Goal: Information Seeking & Learning: Learn about a topic

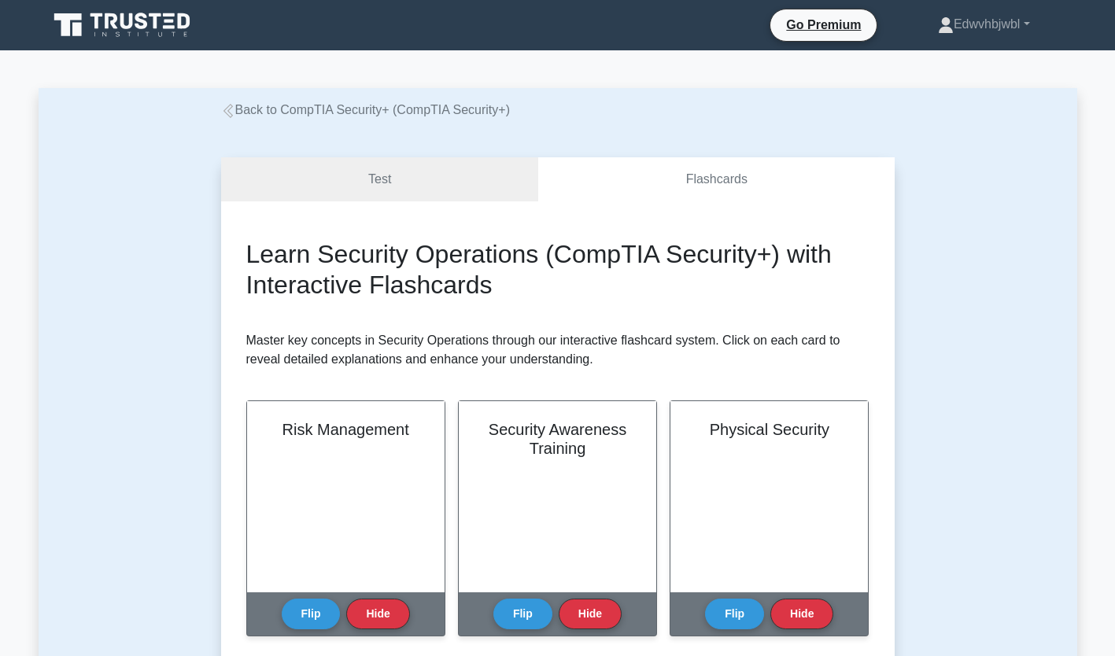
click at [367, 107] on link "Back to CompTIA Security+ (CompTIA Security+)" at bounding box center [365, 109] width 289 height 13
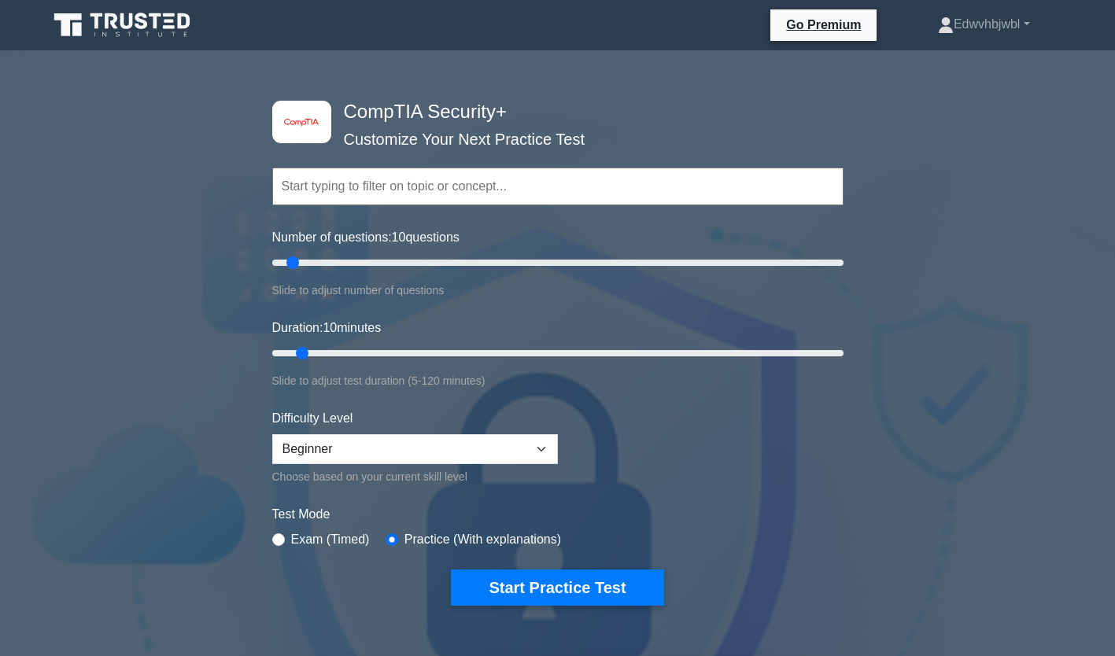
click at [308, 195] on input "text" at bounding box center [557, 187] width 571 height 38
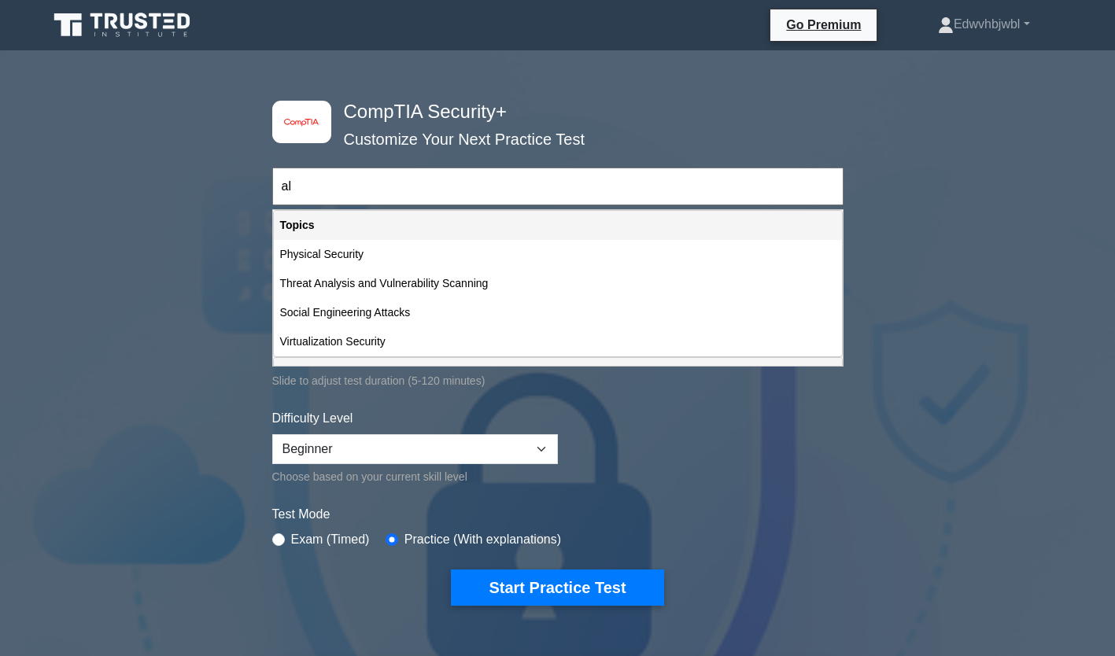
type input "a"
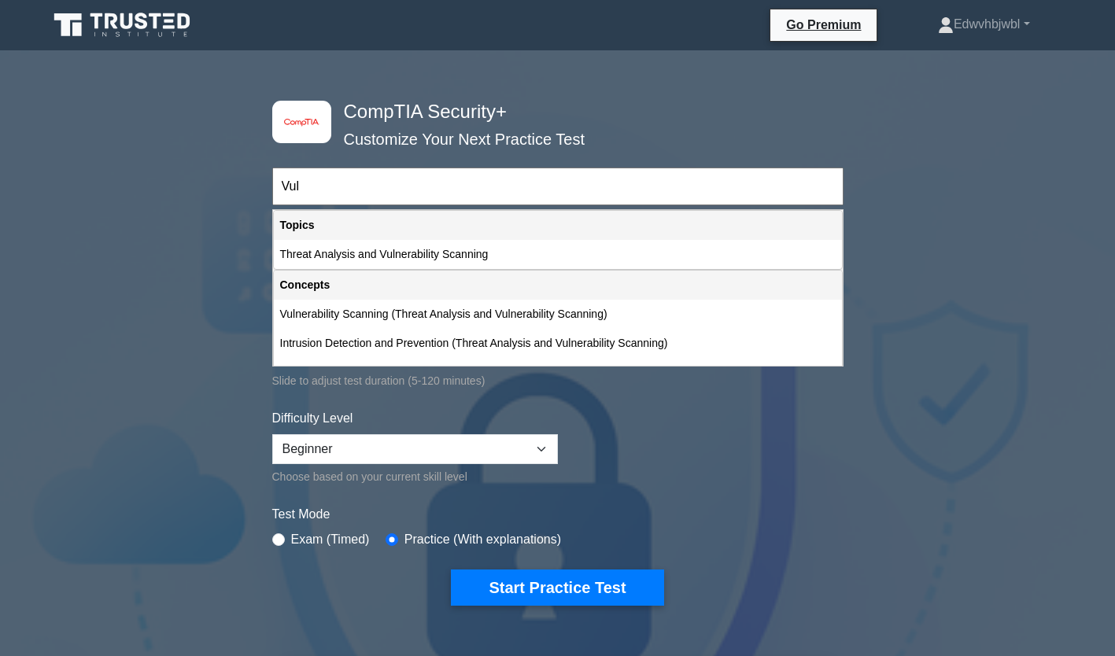
click at [333, 253] on div "Threat Analysis and Vulnerability Scanning" at bounding box center [558, 254] width 568 height 29
type input "Threat Analysis and Vulnerability Scanning"
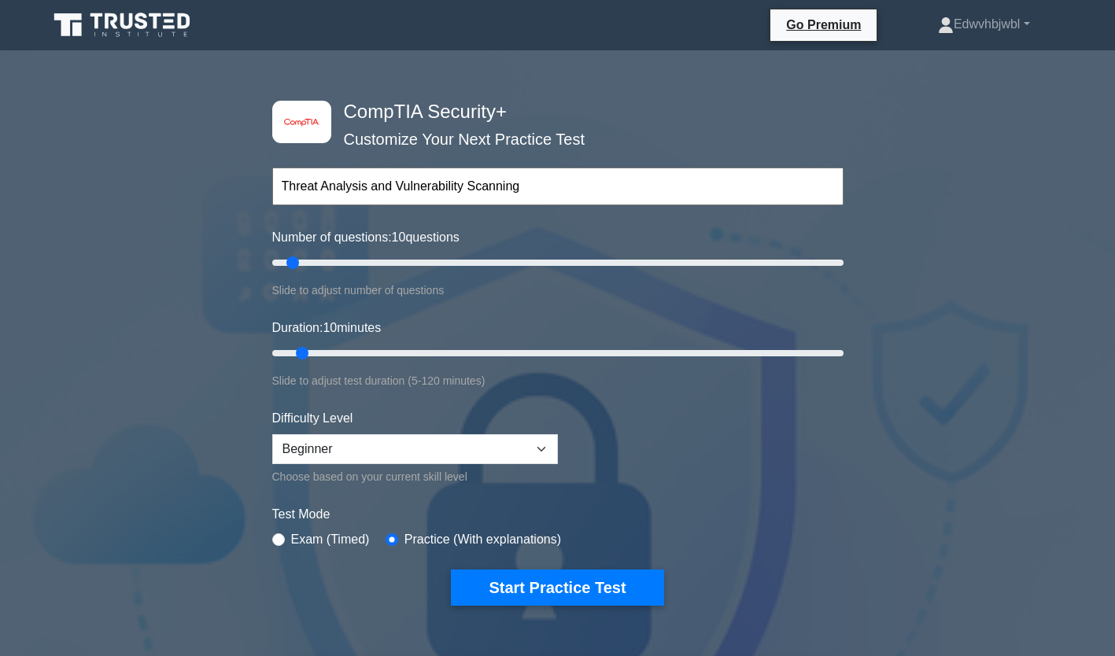
click at [486, 588] on button "Start Practice Test" at bounding box center [557, 588] width 212 height 36
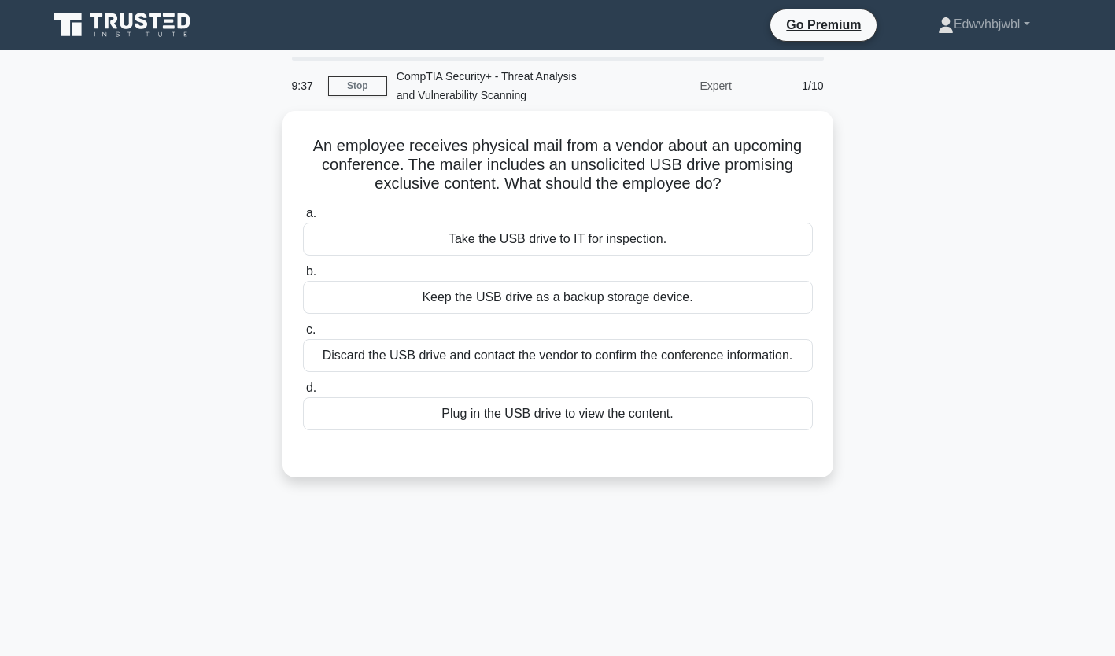
click at [582, 371] on div "Discard the USB drive and contact the vendor to confirm the conference informat…" at bounding box center [558, 355] width 510 height 33
click at [303, 335] on input "c. Discard the USB drive and contact the vendor to confirm the conference infor…" at bounding box center [303, 330] width 0 height 10
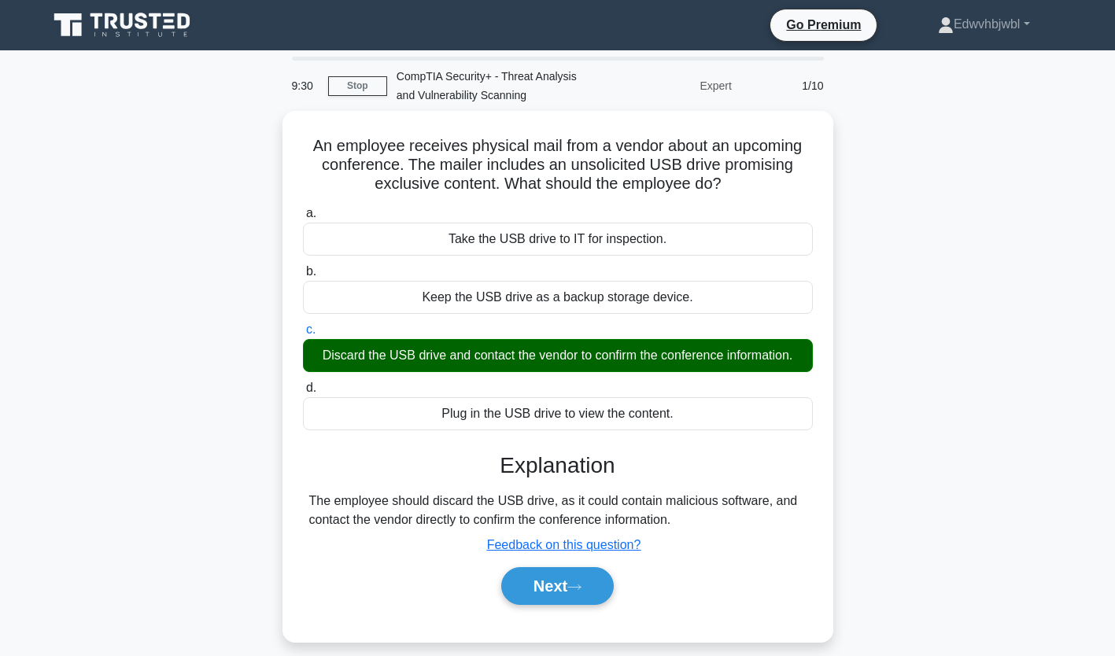
click at [588, 591] on button "Next" at bounding box center [557, 586] width 113 height 38
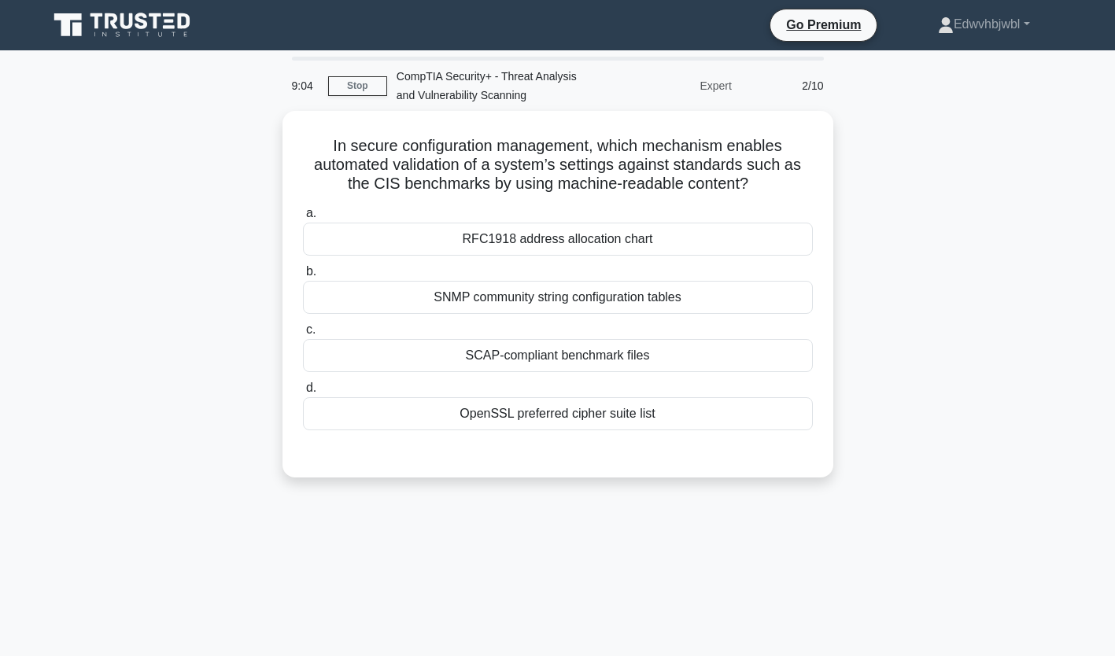
click at [743, 368] on div "SCAP-compliant benchmark files" at bounding box center [558, 355] width 510 height 33
click at [303, 335] on input "c. SCAP-compliant benchmark files" at bounding box center [303, 330] width 0 height 10
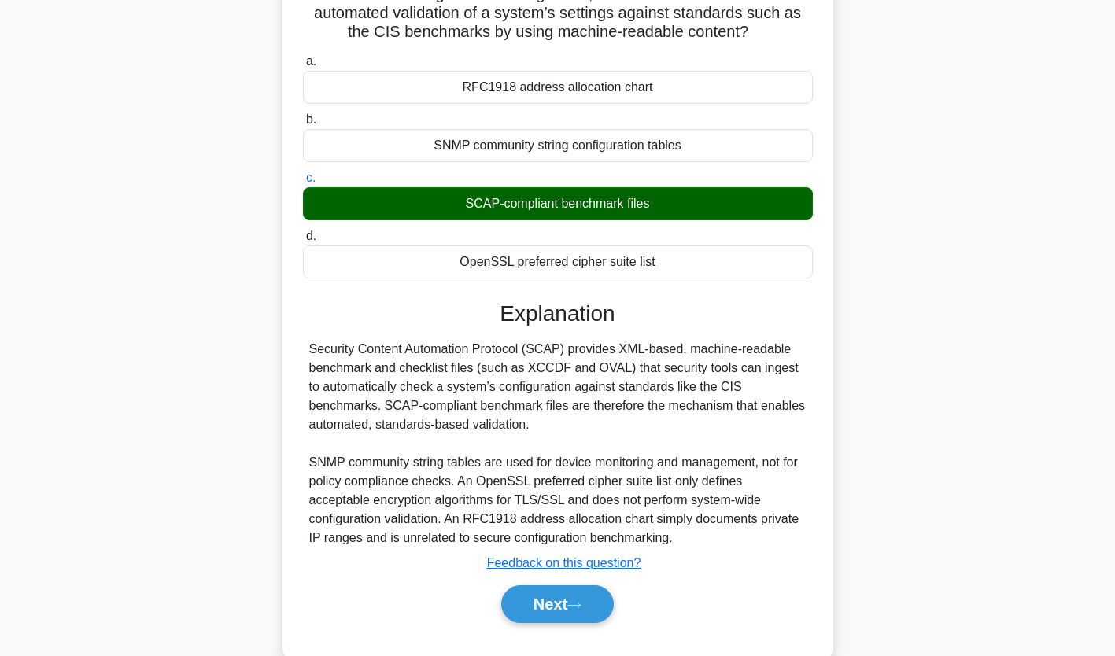
scroll to position [161, 0]
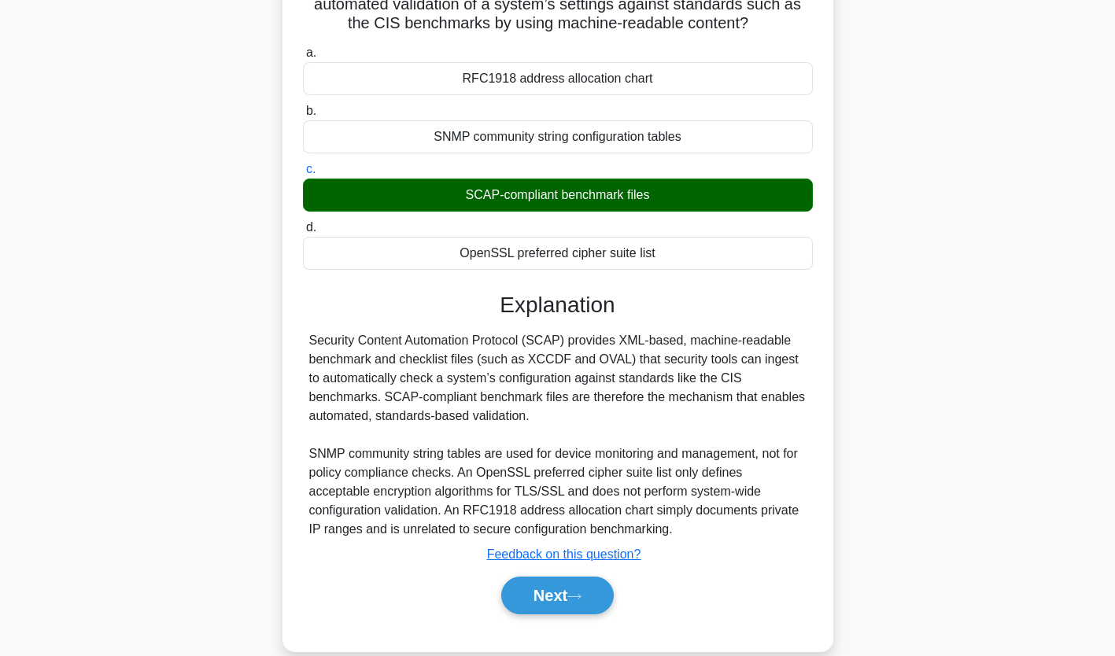
click at [590, 590] on button "Next" at bounding box center [557, 596] width 113 height 38
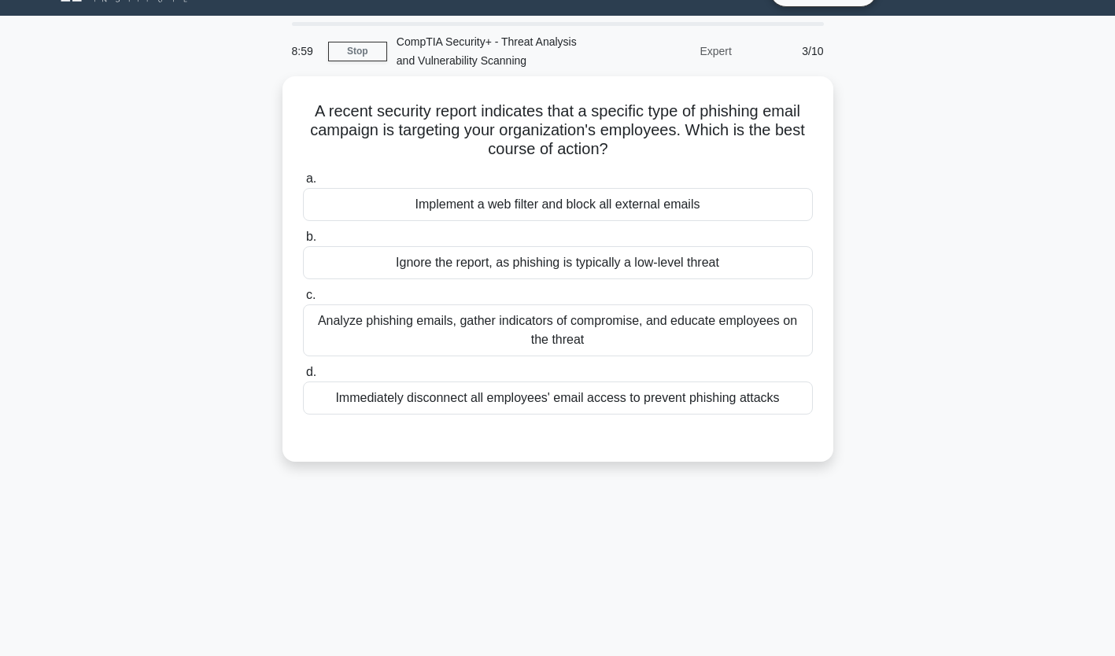
scroll to position [30, 0]
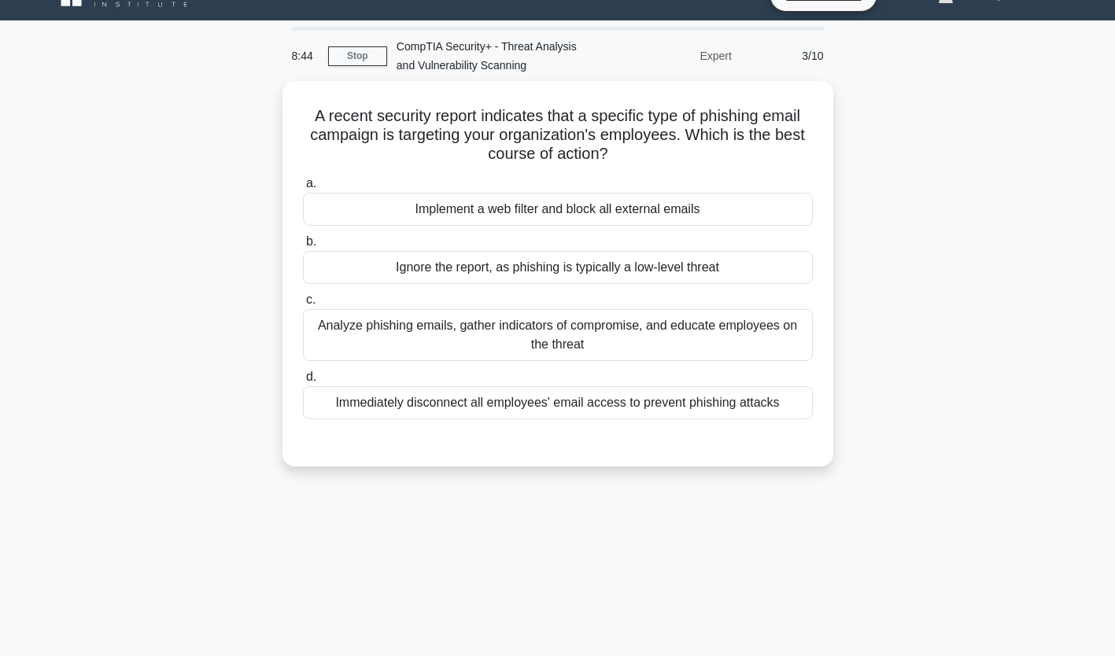
click at [737, 345] on div "Analyze phishing emails, gather indicators of compromise, and educate employees…" at bounding box center [558, 335] width 510 height 52
click at [303, 305] on input "c. Analyze phishing emails, gather indicators of compromise, and educate employ…" at bounding box center [303, 300] width 0 height 10
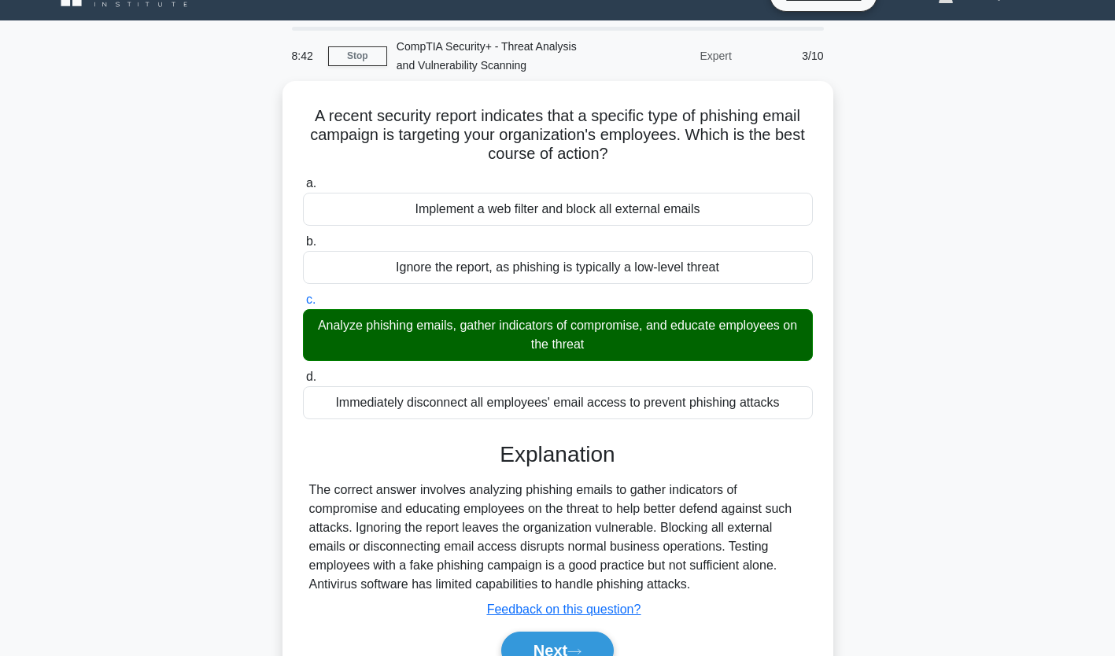
click at [604, 640] on button "Next" at bounding box center [557, 651] width 113 height 38
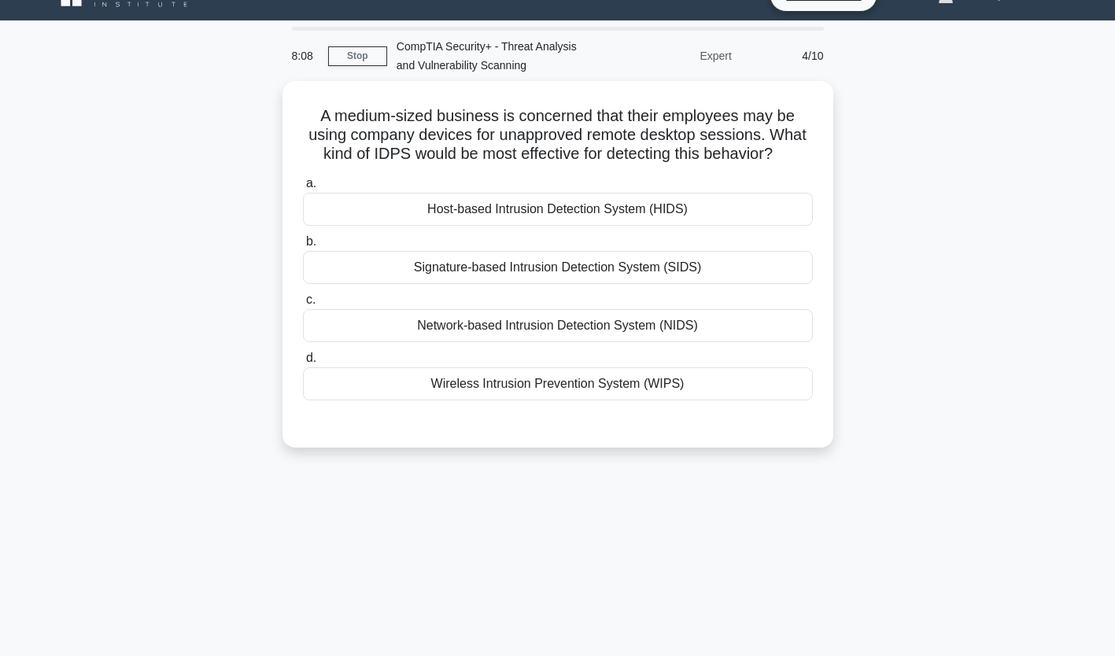
click at [797, 218] on div "Host-based Intrusion Detection System (HIDS)" at bounding box center [558, 209] width 510 height 33
click at [303, 189] on input "a. Host-based Intrusion Detection System (HIDS)" at bounding box center [303, 184] width 0 height 10
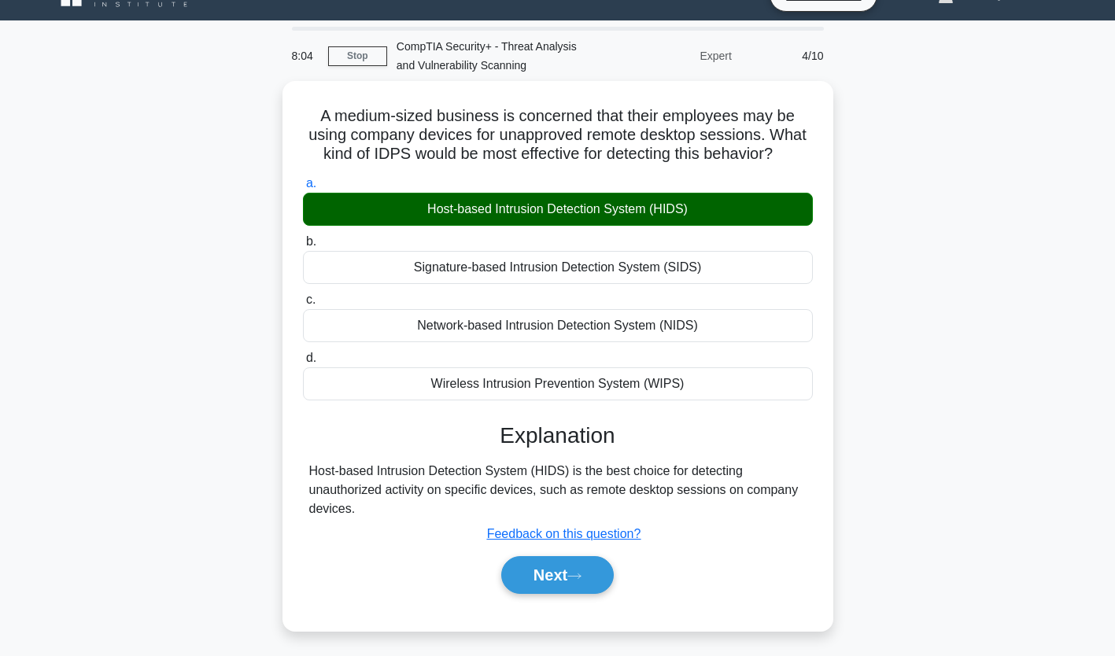
click at [596, 585] on button "Next" at bounding box center [557, 575] width 113 height 38
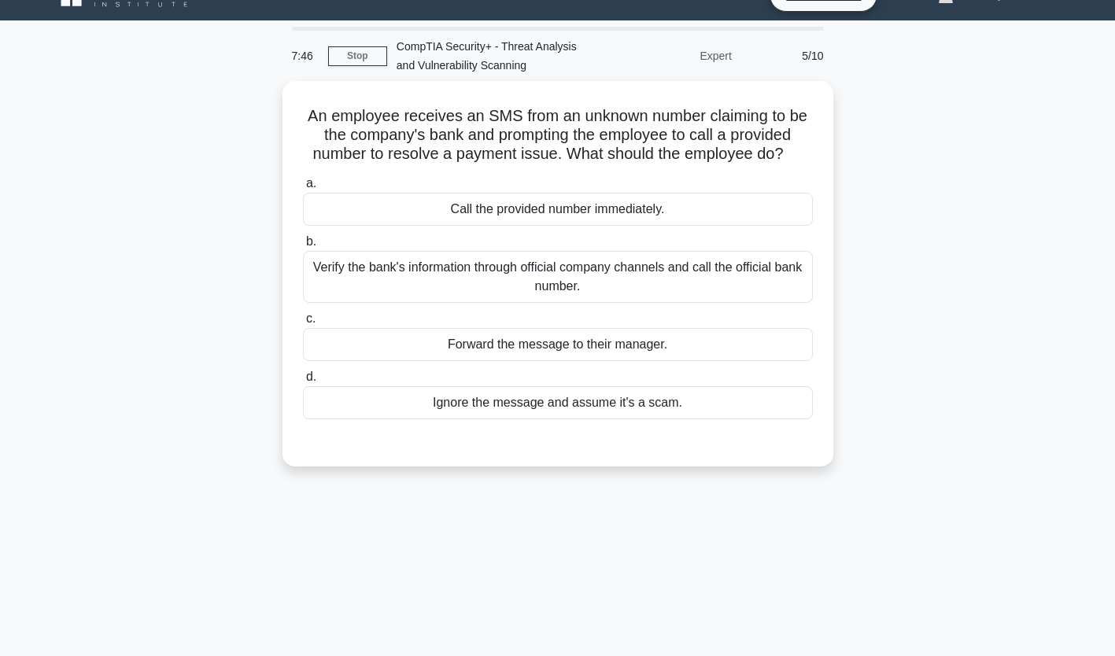
click at [741, 301] on div "Verify the bank's information through official company channels and call the of…" at bounding box center [558, 277] width 510 height 52
click at [303, 247] on input "b. Verify the bank's information through official company channels and call the…" at bounding box center [303, 242] width 0 height 10
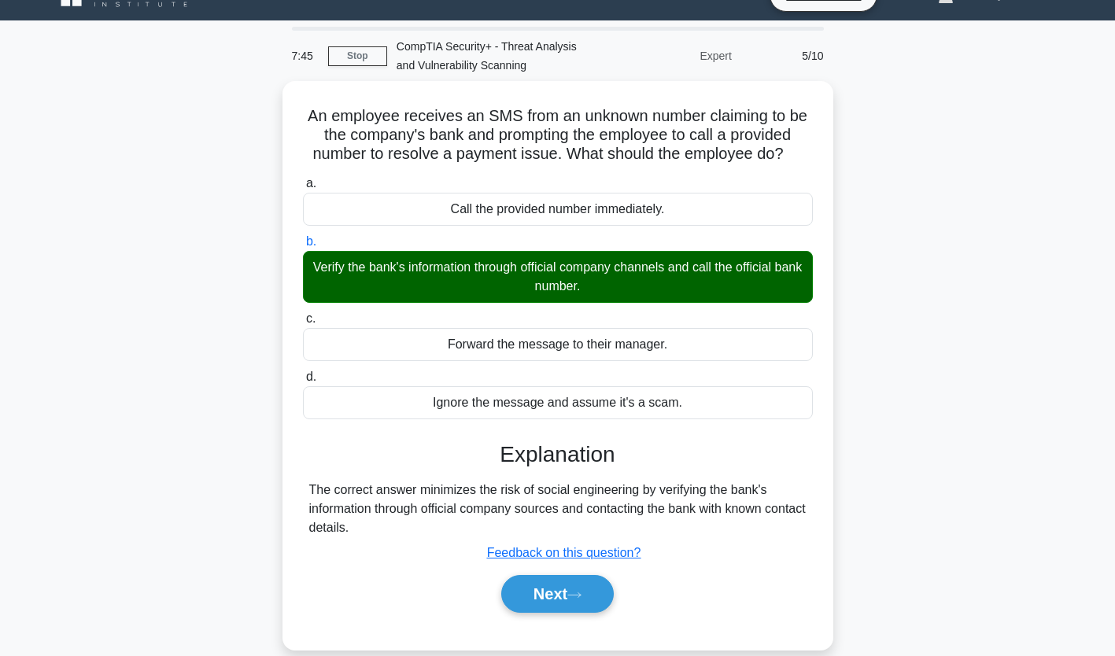
click at [603, 599] on button "Next" at bounding box center [557, 594] width 113 height 38
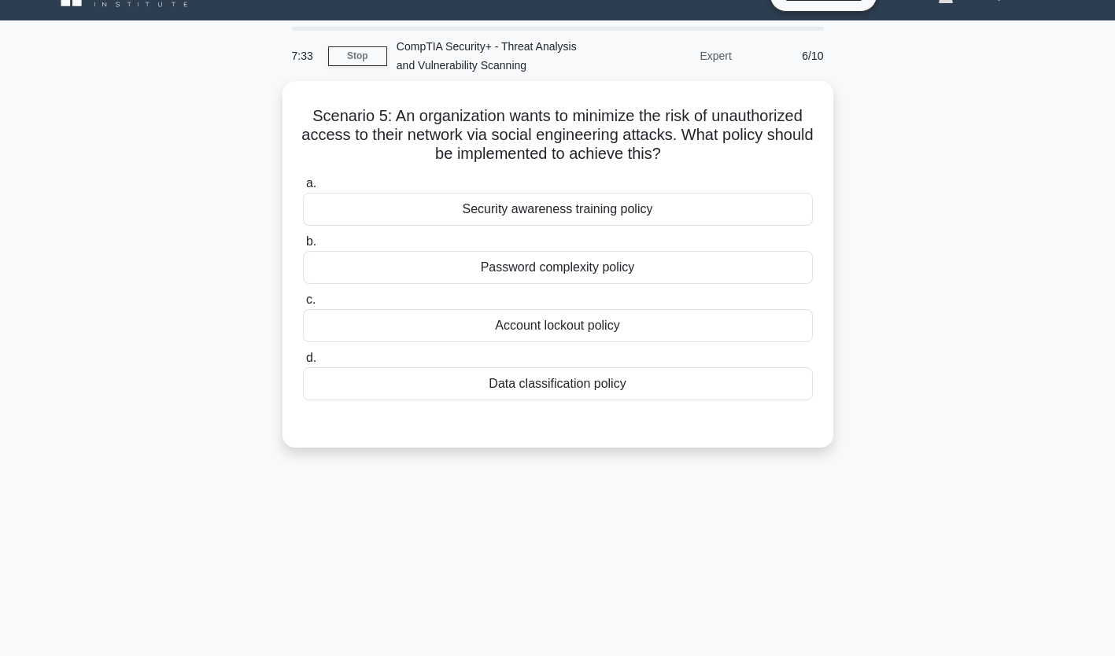
click at [806, 210] on div "Security awareness training policy" at bounding box center [558, 209] width 510 height 33
click at [303, 189] on input "a. Security awareness training policy" at bounding box center [303, 184] width 0 height 10
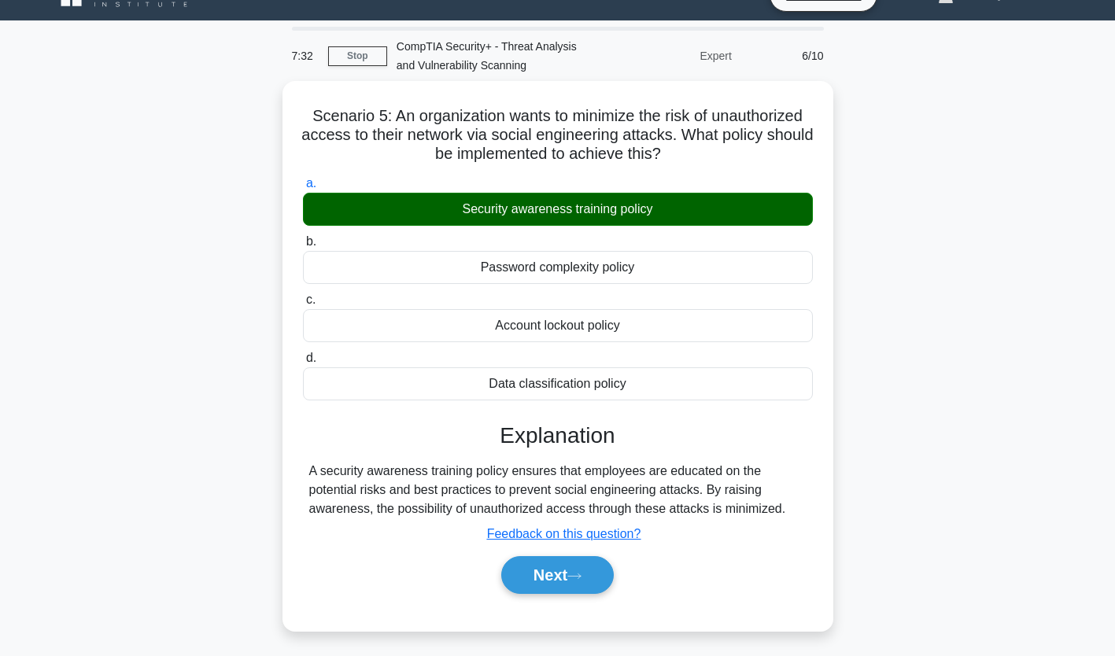
click at [603, 574] on button "Next" at bounding box center [557, 575] width 113 height 38
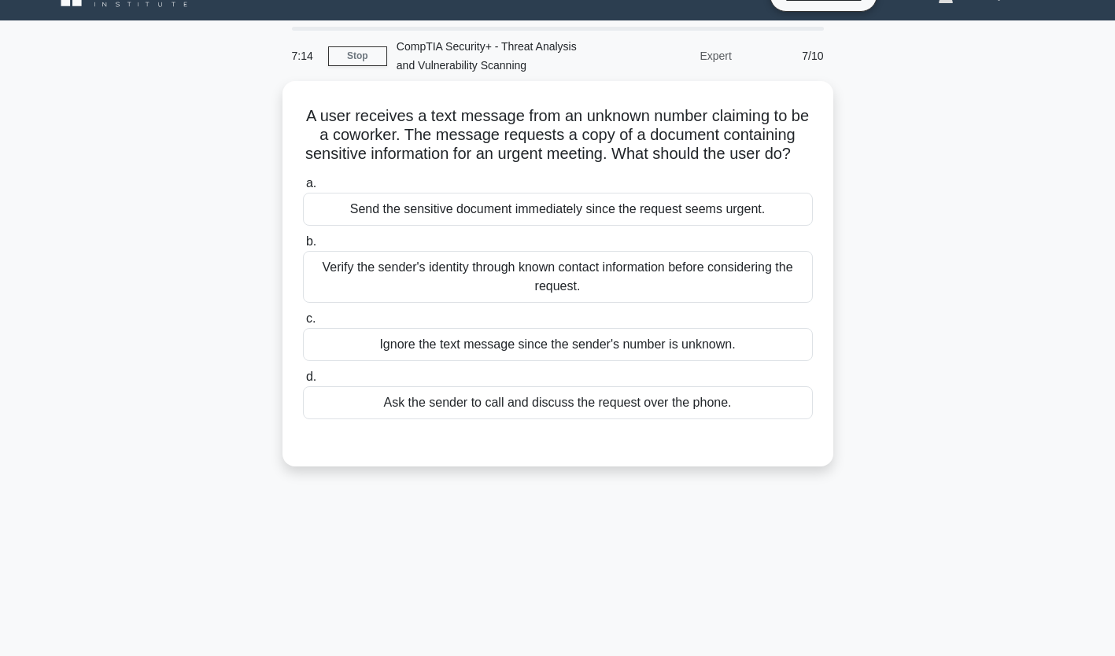
click at [758, 303] on div "Verify the sender's identity through known contact information before consideri…" at bounding box center [558, 277] width 510 height 52
click at [303, 247] on input "b. Verify the sender's identity through known contact information before consid…" at bounding box center [303, 242] width 0 height 10
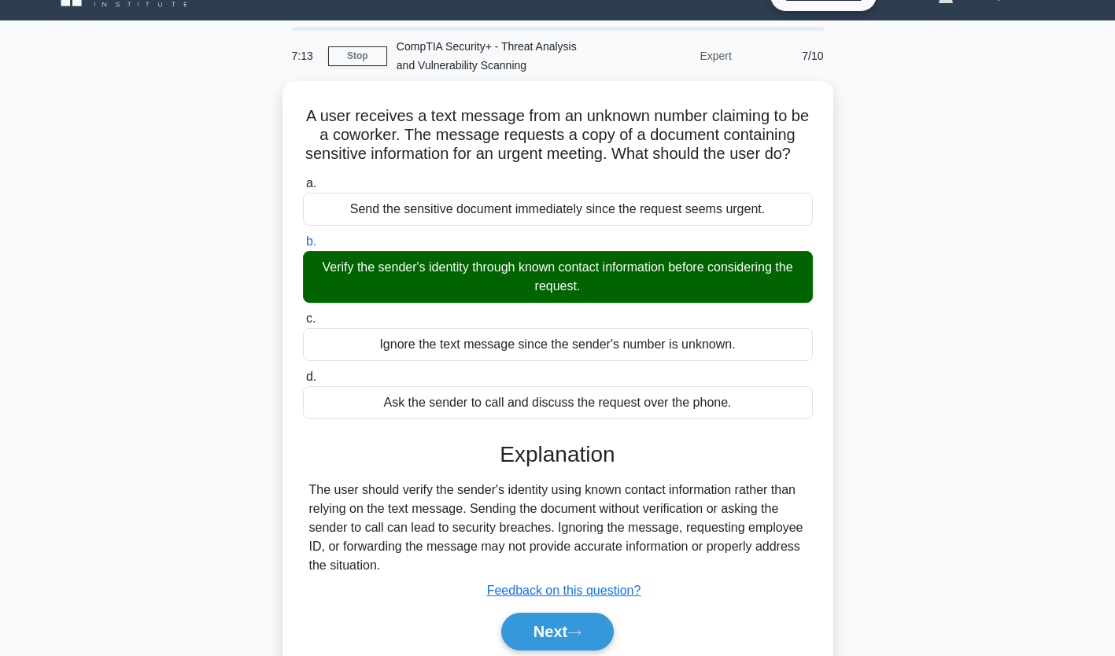
click at [591, 640] on button "Next" at bounding box center [557, 632] width 113 height 38
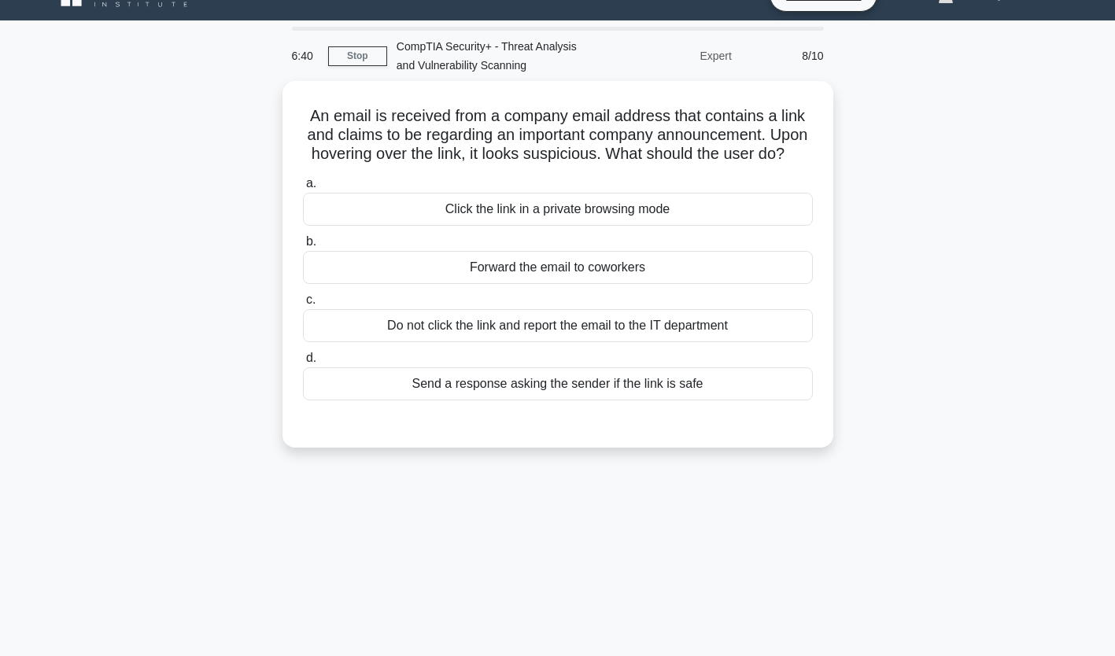
click at [736, 342] on div "Do not click the link and report the email to the IT department" at bounding box center [558, 325] width 510 height 33
click at [303, 305] on input "c. Do not click the link and report the email to the IT department" at bounding box center [303, 300] width 0 height 10
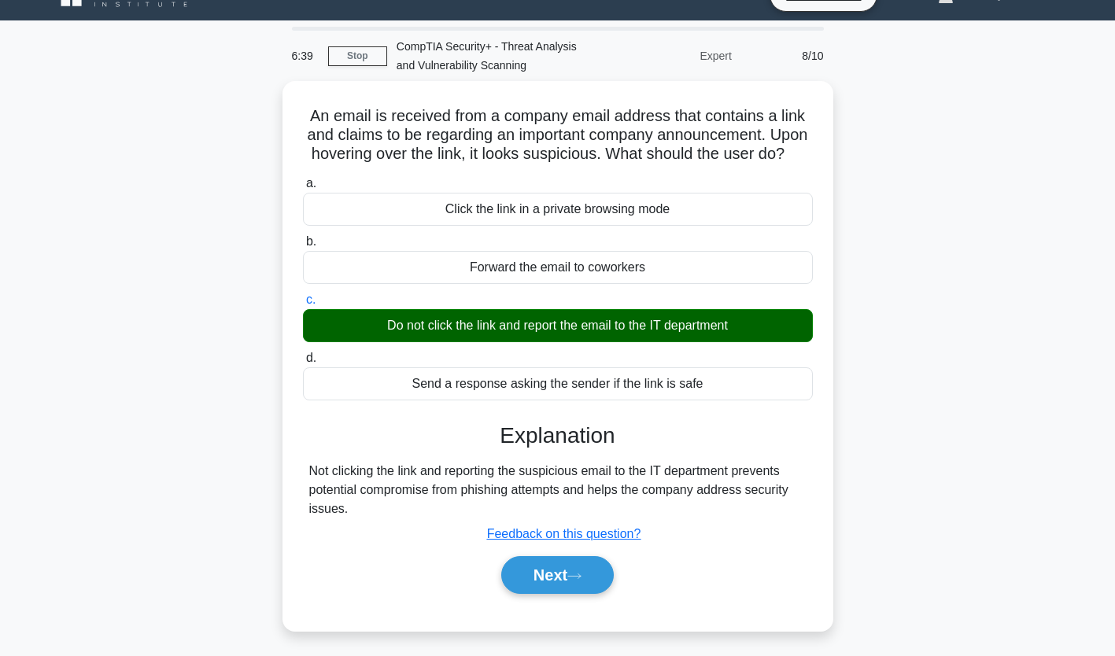
click at [600, 578] on button "Next" at bounding box center [557, 575] width 113 height 38
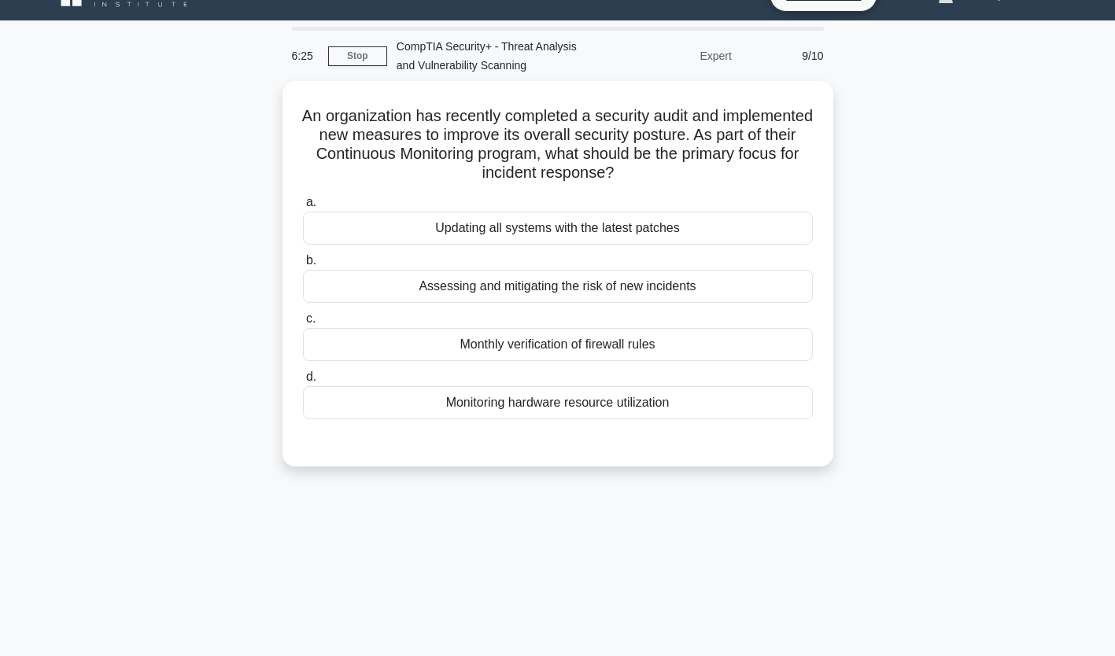
click at [748, 291] on div "Assessing and mitigating the risk of new incidents" at bounding box center [558, 286] width 510 height 33
click at [303, 266] on input "b. Assessing and mitigating the risk of new incidents" at bounding box center [303, 261] width 0 height 10
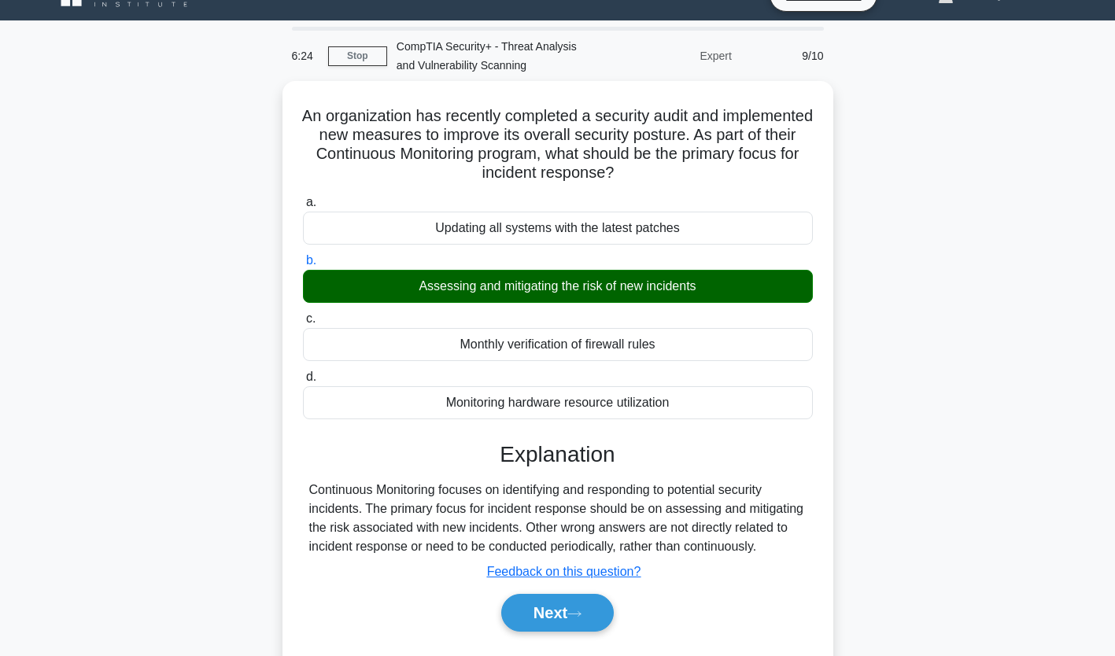
click at [581, 611] on icon at bounding box center [574, 613] width 13 height 5
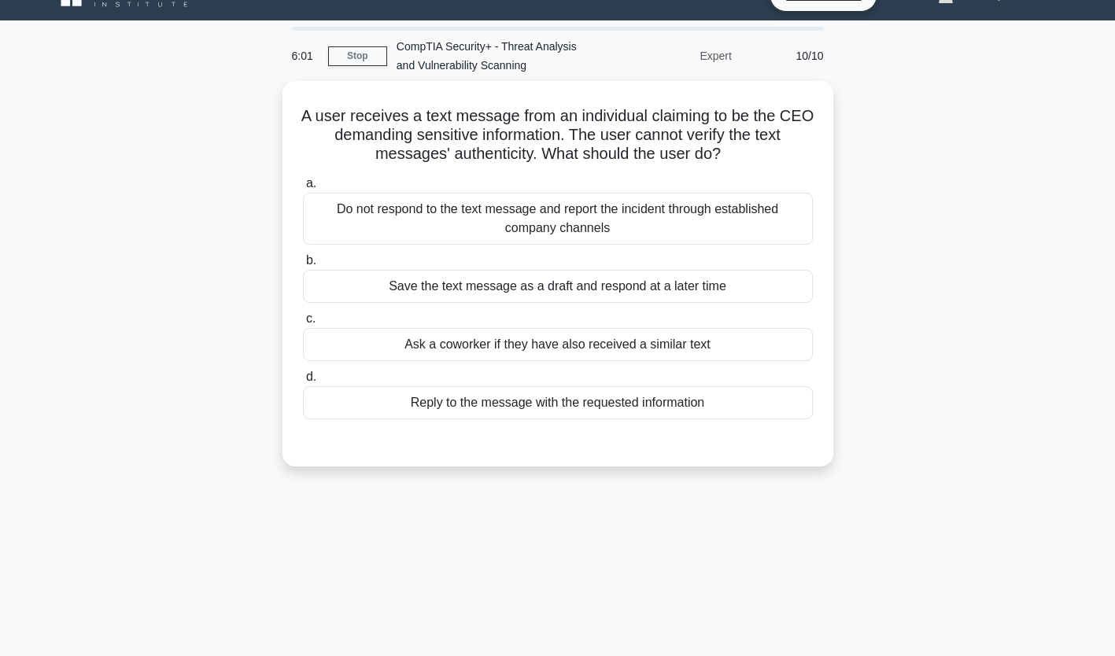
click at [796, 276] on div "Save the text message as a draft and respond at a later time" at bounding box center [558, 286] width 510 height 33
click at [303, 266] on input "b. Save the text message as a draft and respond at a later time" at bounding box center [303, 261] width 0 height 10
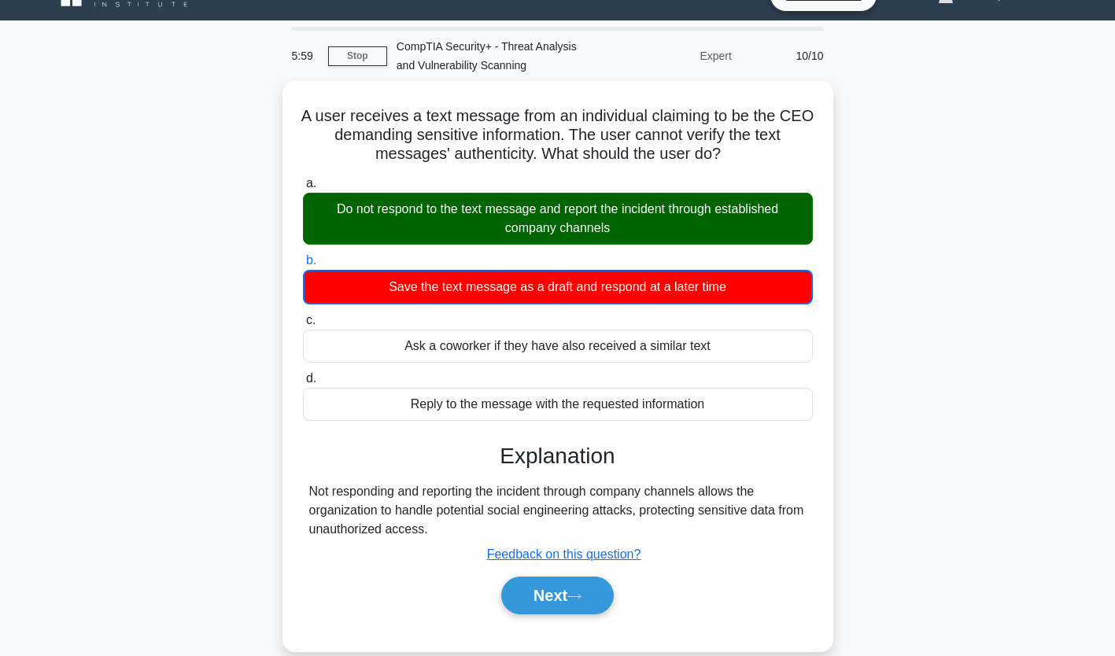
click at [591, 605] on button "Next" at bounding box center [557, 596] width 113 height 38
